Goal: Task Accomplishment & Management: Use online tool/utility

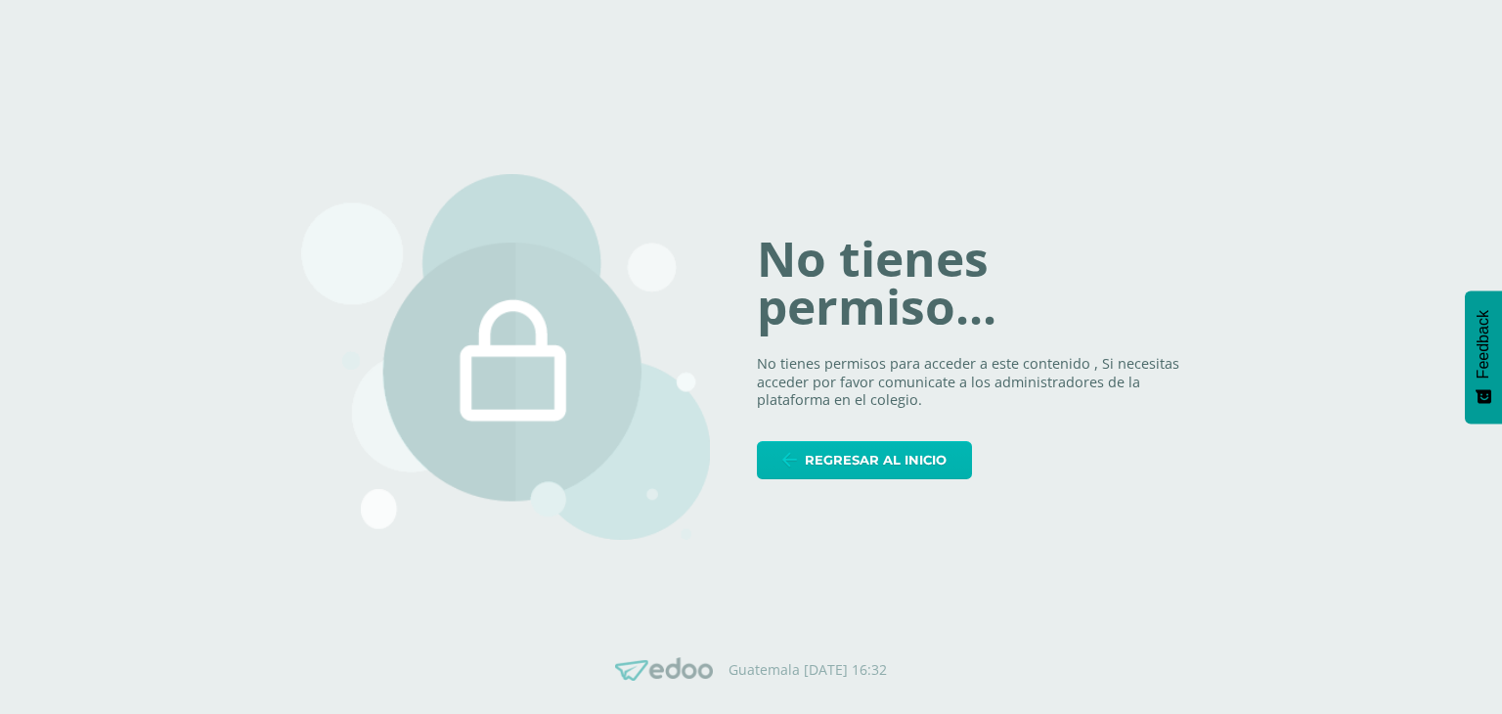
click at [879, 463] on span "Regresar al inicio" at bounding box center [876, 460] width 142 height 36
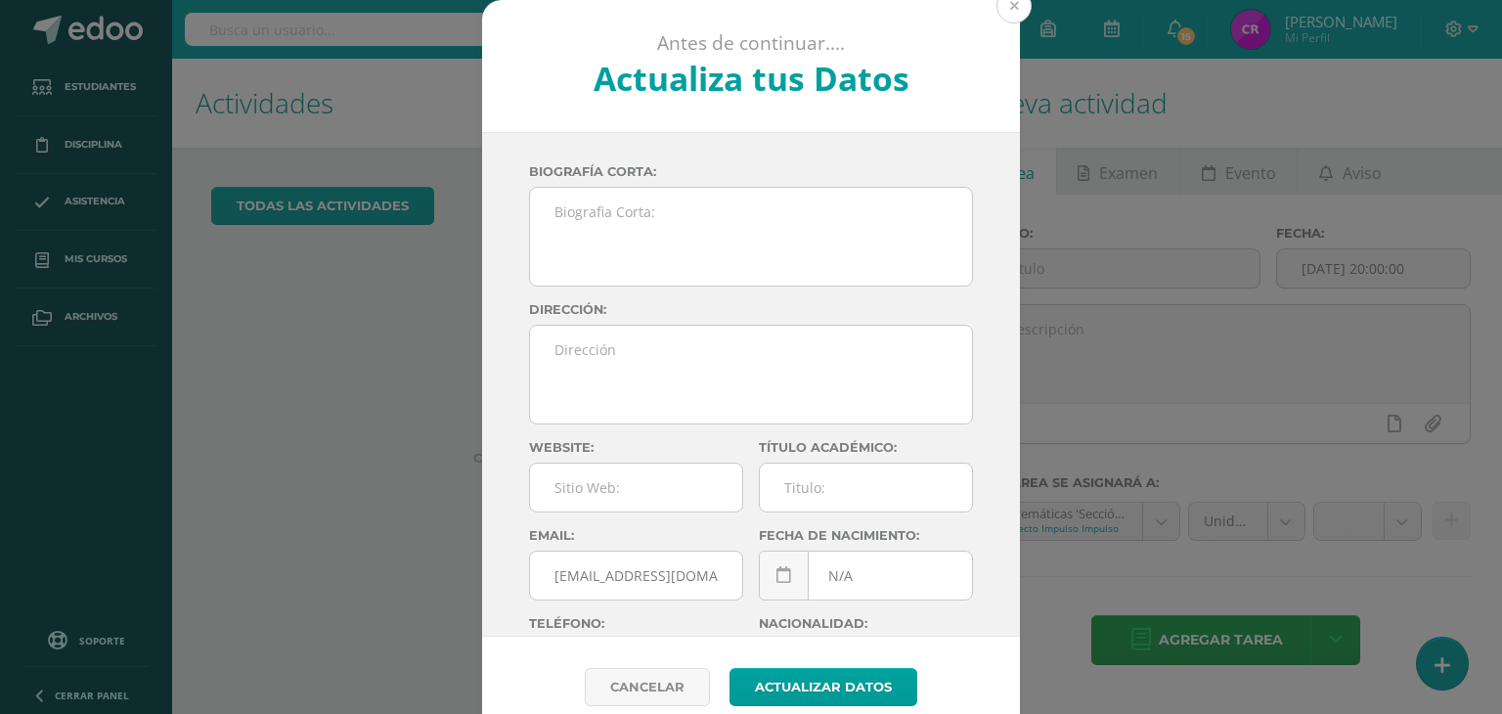
click at [1005, 15] on button at bounding box center [1013, 5] width 35 height 35
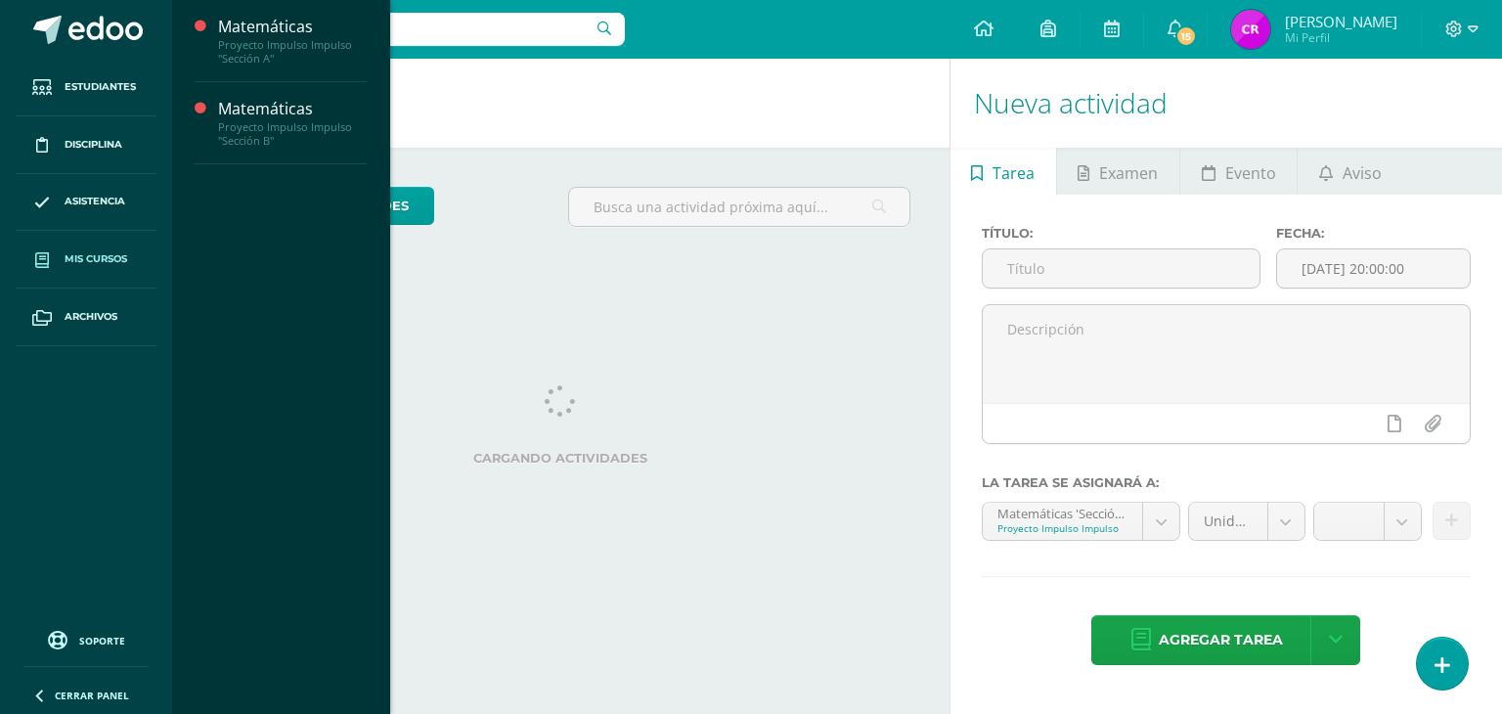
click at [101, 259] on span "Mis cursos" at bounding box center [96, 259] width 63 height 16
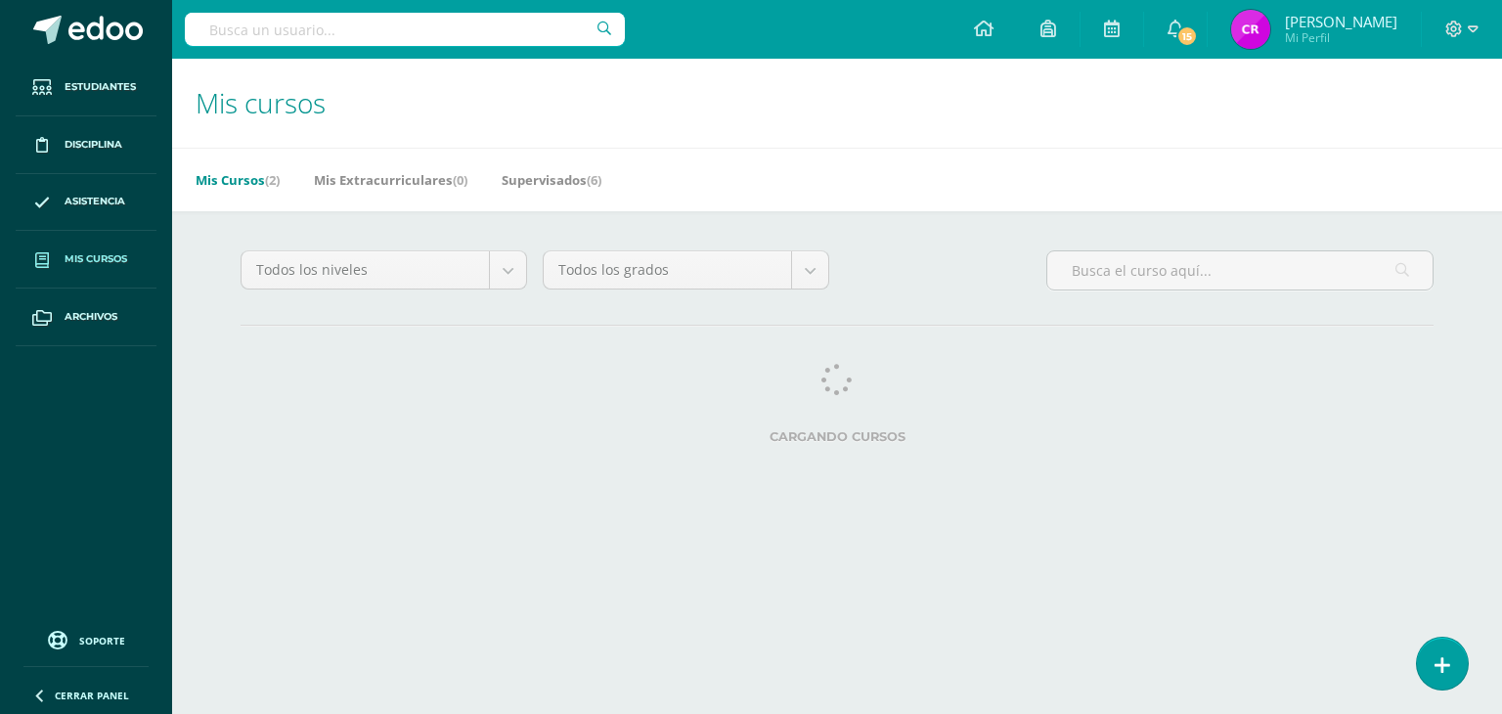
click at [275, 111] on span "Mis cursos" at bounding box center [261, 102] width 130 height 37
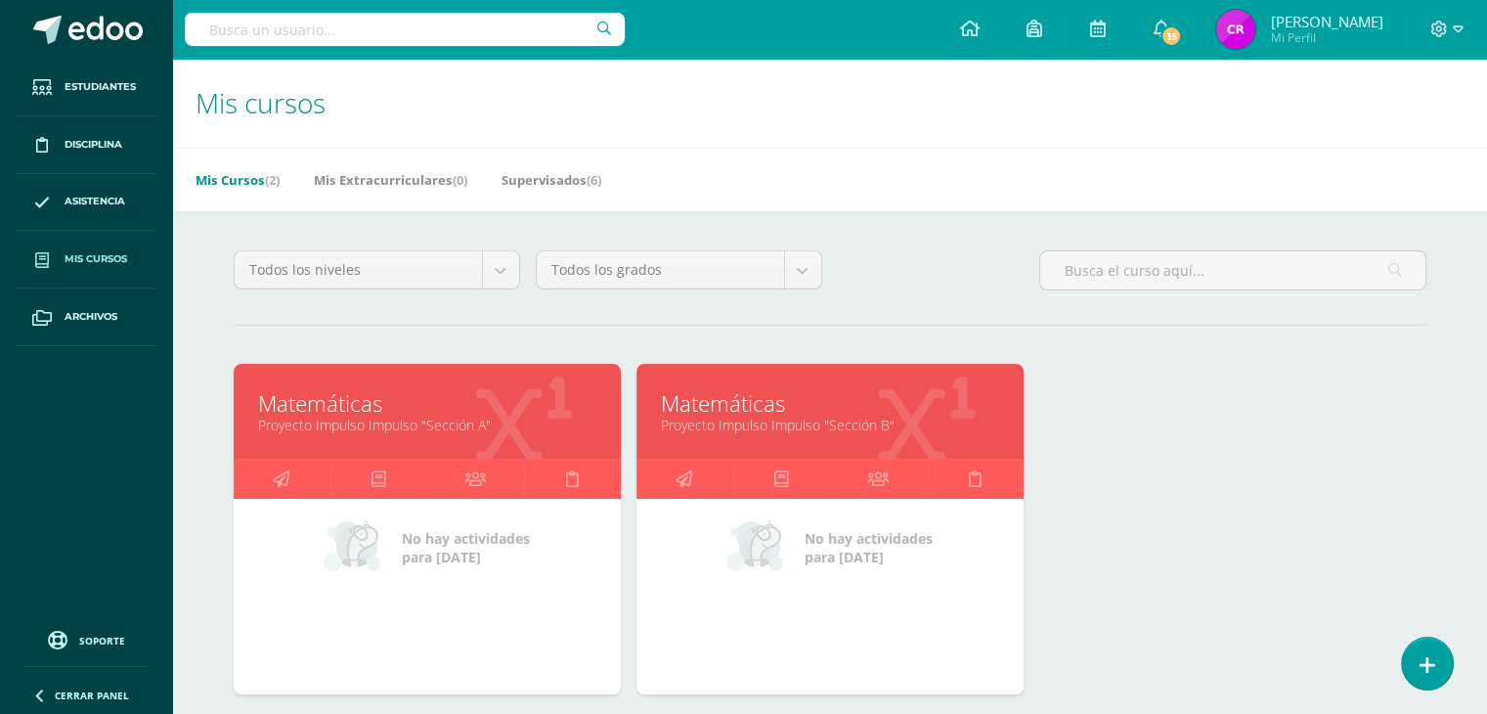
click at [343, 402] on link "Matemáticas" at bounding box center [427, 403] width 338 height 30
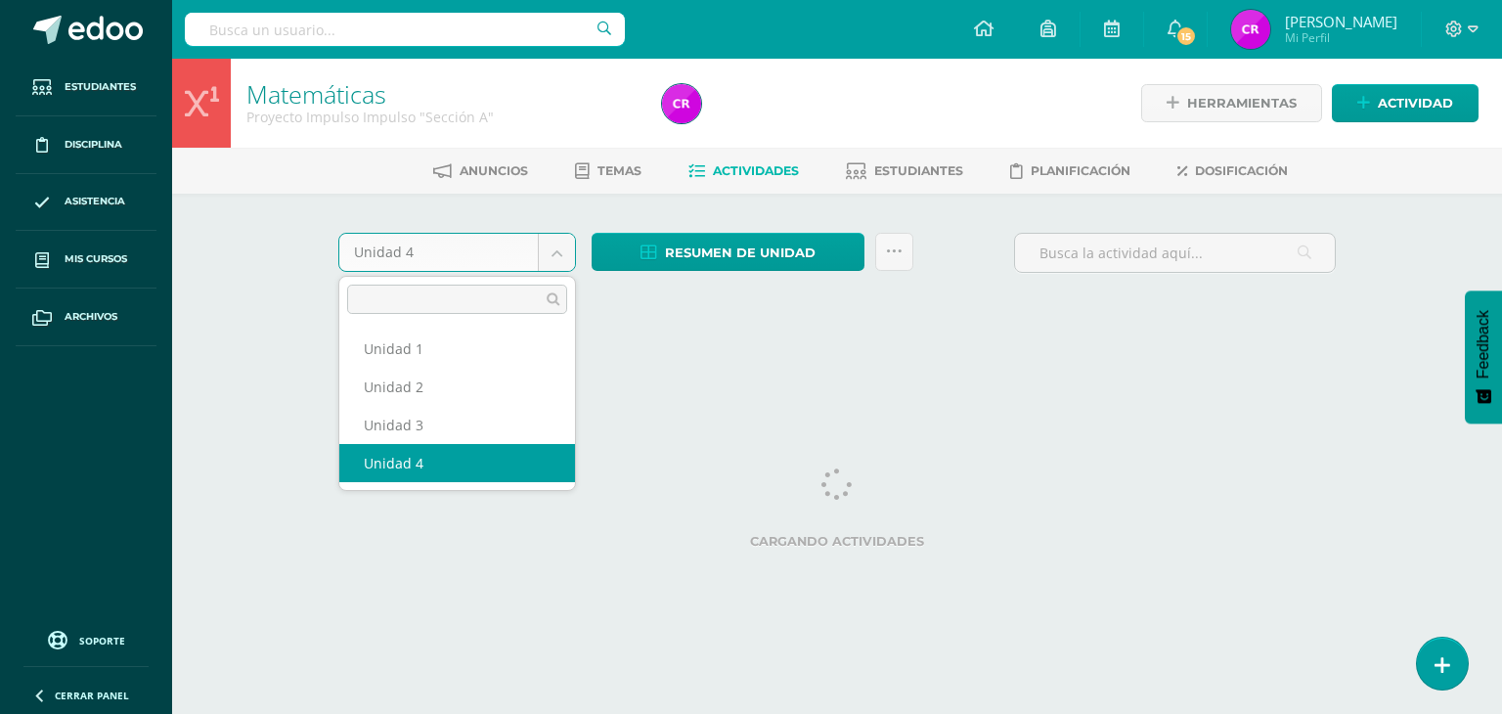
click at [567, 252] on body "Estudiantes Disciplina Asistencia Mis cursos Archivos Soporte Ayuda Reportar un…" at bounding box center [751, 182] width 1502 height 365
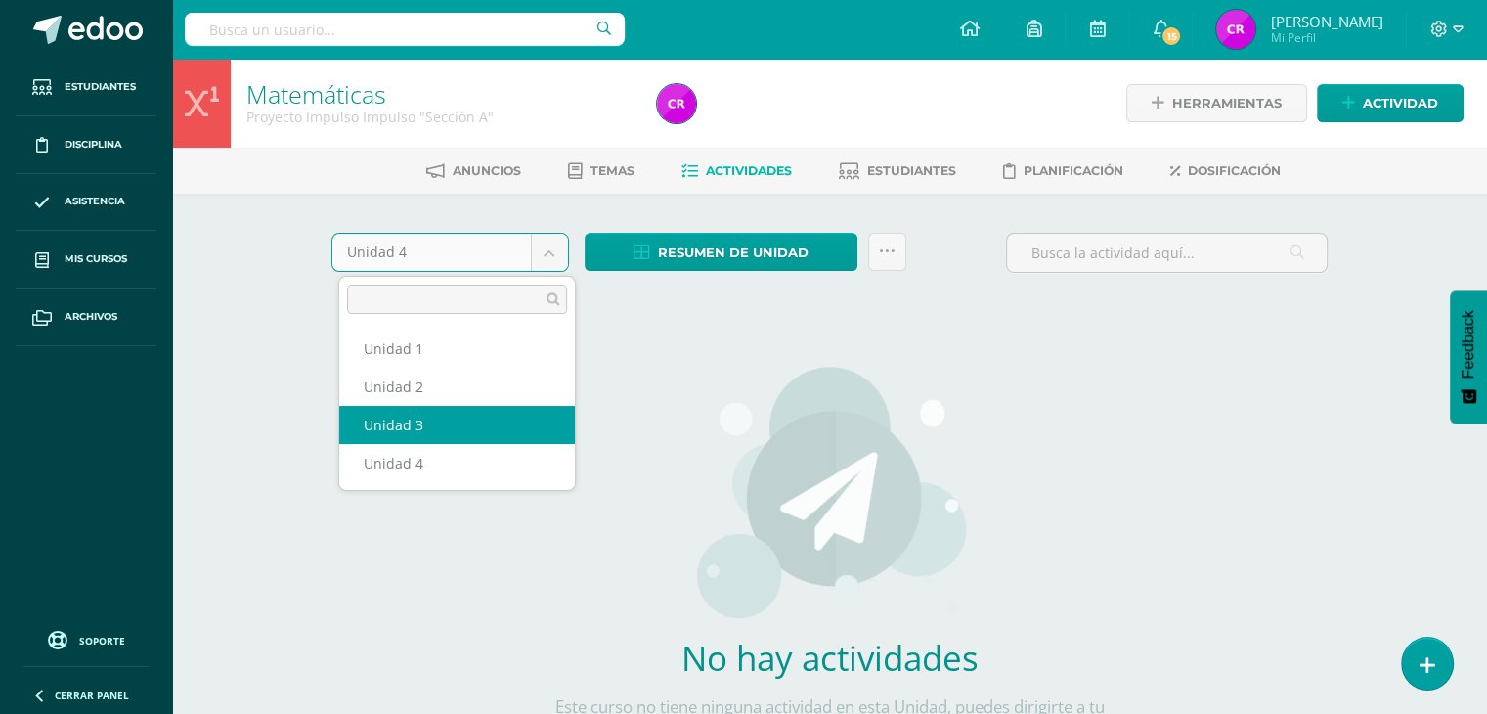
select select "Unidad 3"
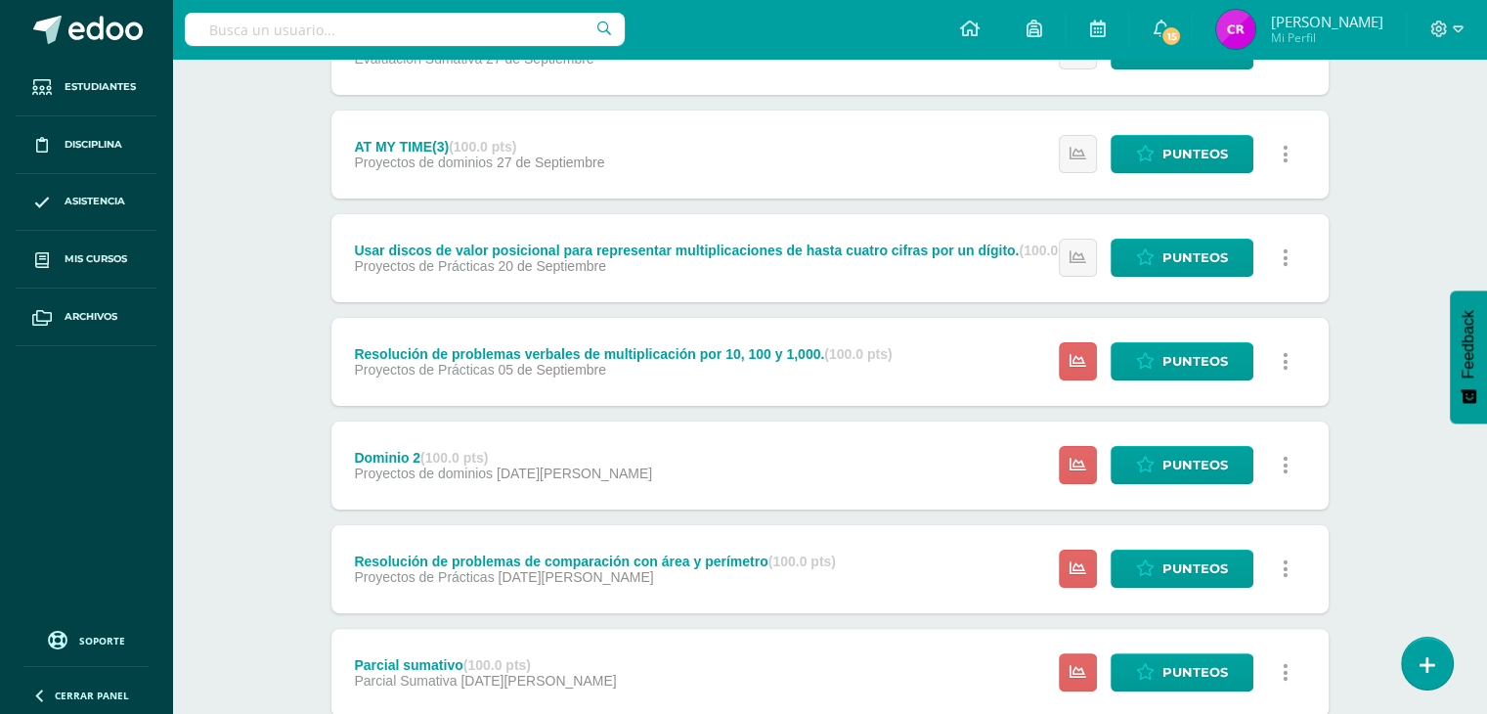
scroll to position [375, 0]
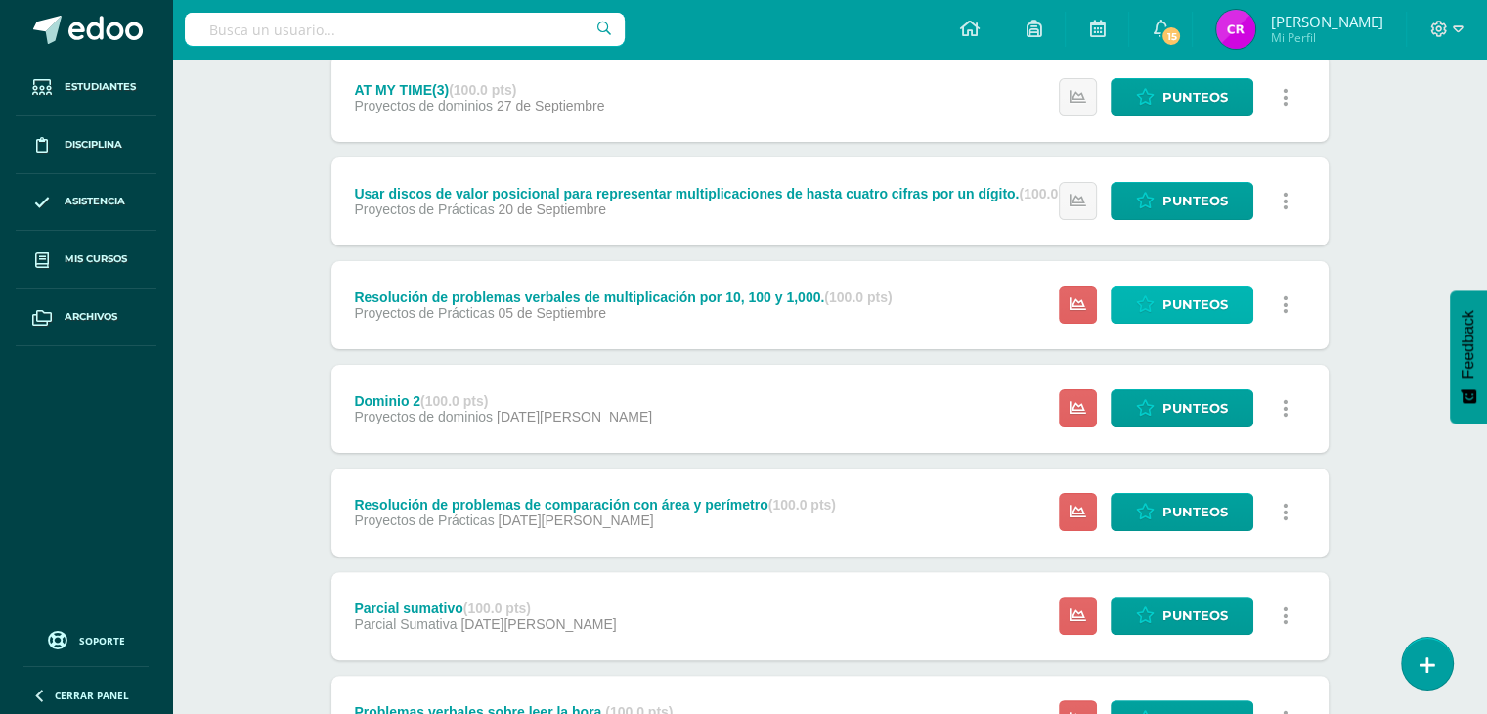
click at [1172, 309] on span "Punteos" at bounding box center [1194, 304] width 65 height 36
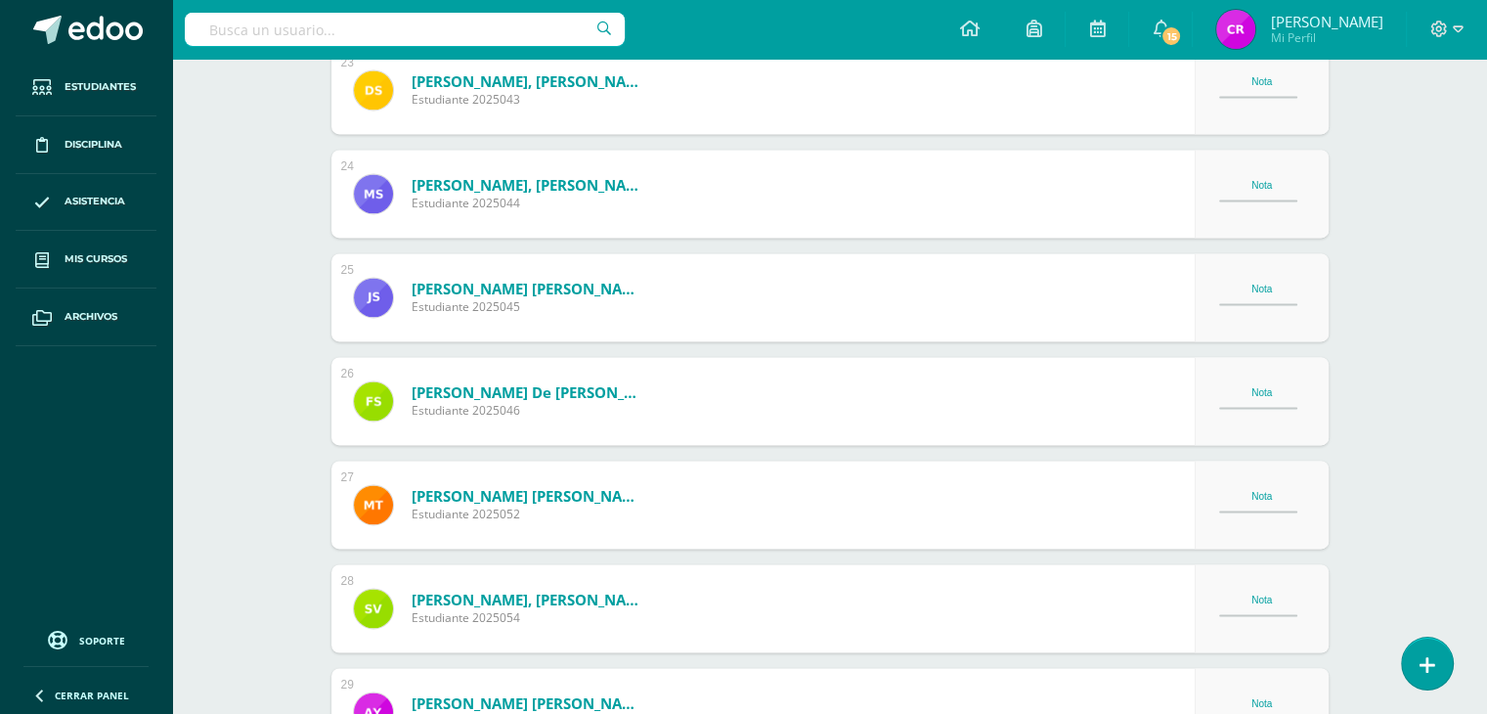
scroll to position [3160, 0]
